Goal: Transaction & Acquisition: Purchase product/service

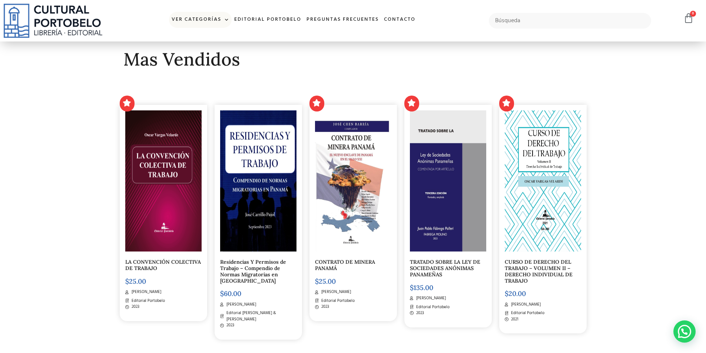
scroll to position [185, 0]
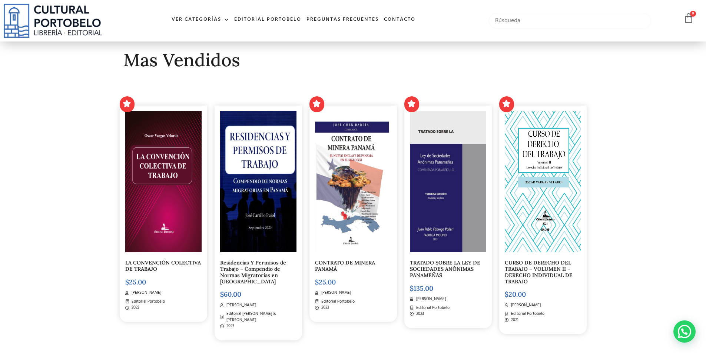
click at [502, 20] on input "text" at bounding box center [570, 21] width 163 height 16
type input "criminología"
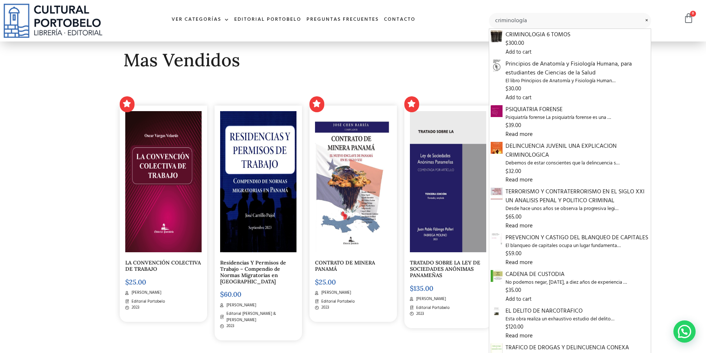
scroll to position [185, 0]
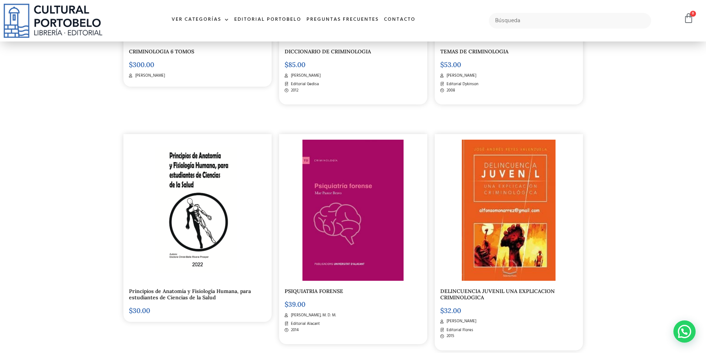
scroll to position [407, 0]
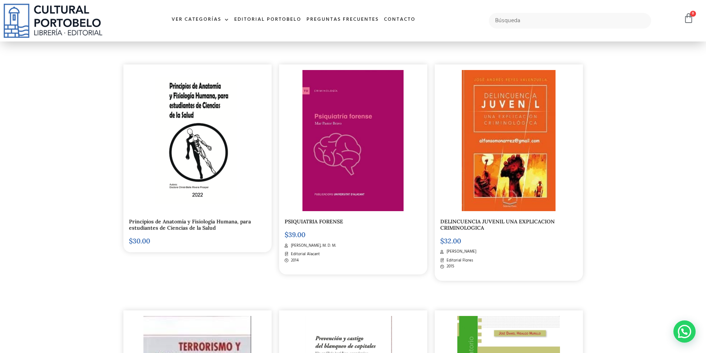
click at [461, 225] on link "DELINCUENCIA JUVENIL UNA EXPLICACION CRIMINOLOGICA" at bounding box center [497, 224] width 114 height 13
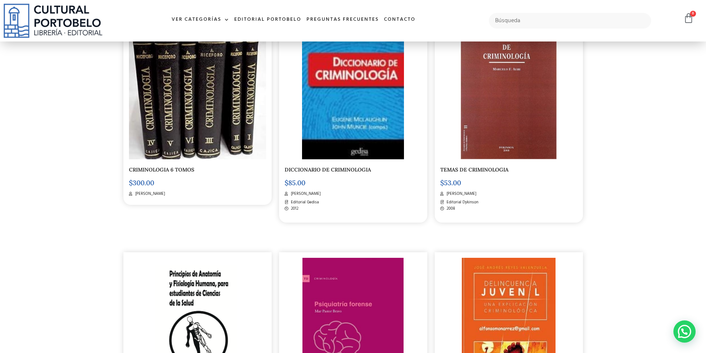
scroll to position [148, 0]
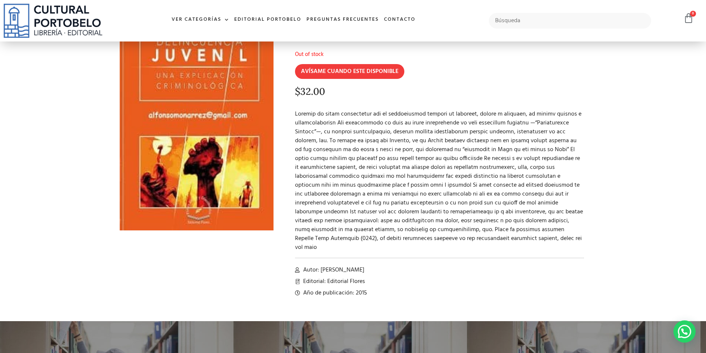
scroll to position [74, 0]
